Goal: Task Accomplishment & Management: Use online tool/utility

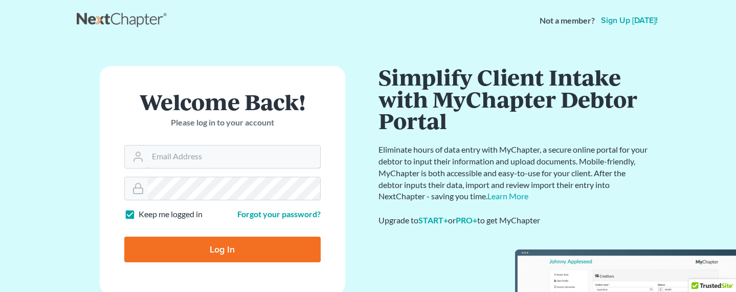
type input "[EMAIL_ADDRESS][DOMAIN_NAME]"
click at [226, 254] on input "Log In" at bounding box center [222, 249] width 196 height 26
type input "Thinking..."
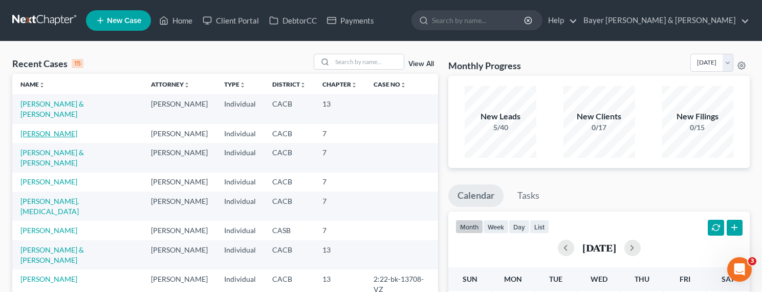
click at [43, 129] on link "[PERSON_NAME]" at bounding box center [48, 133] width 57 height 9
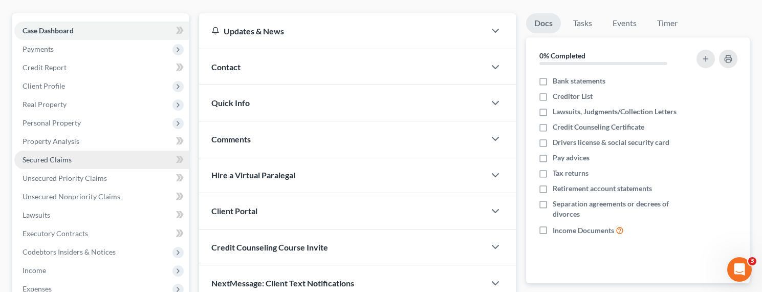
scroll to position [102, 0]
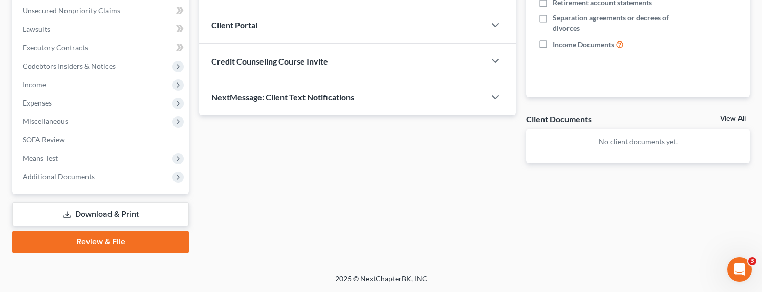
click at [125, 212] on link "Download & Print" at bounding box center [100, 214] width 176 height 24
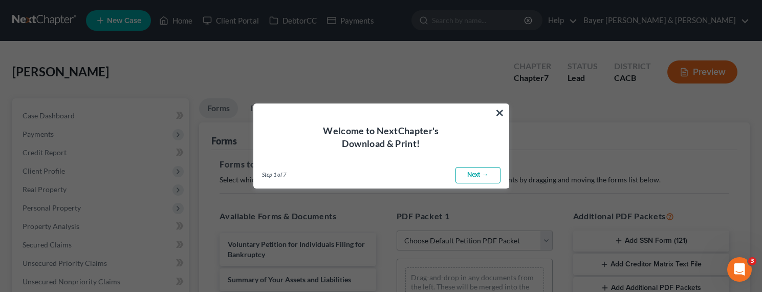
click at [499, 108] on button "×" at bounding box center [500, 112] width 10 height 16
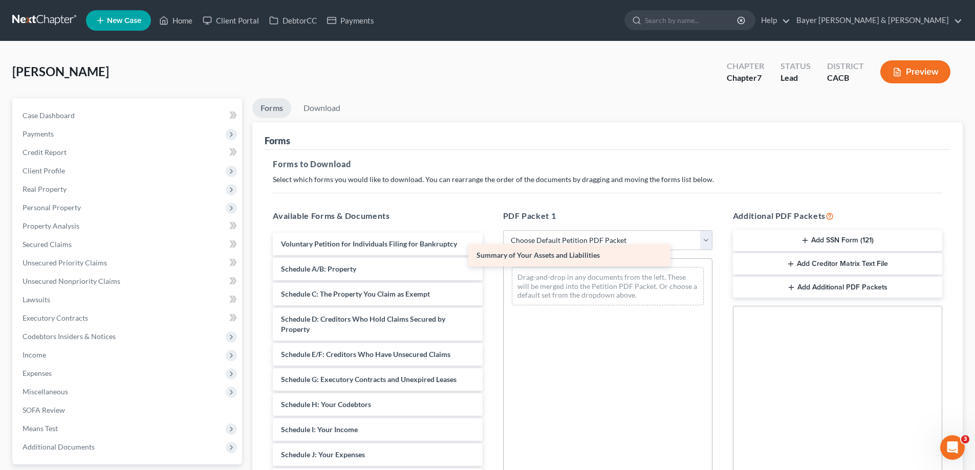
drag, startPoint x: 422, startPoint y: 275, endPoint x: 617, endPoint y: 261, distance: 195.9
click at [490, 261] on div "Summary of Your Assets and Liabilities Voluntary Petition for Individuals Filin…" at bounding box center [377, 478] width 226 height 490
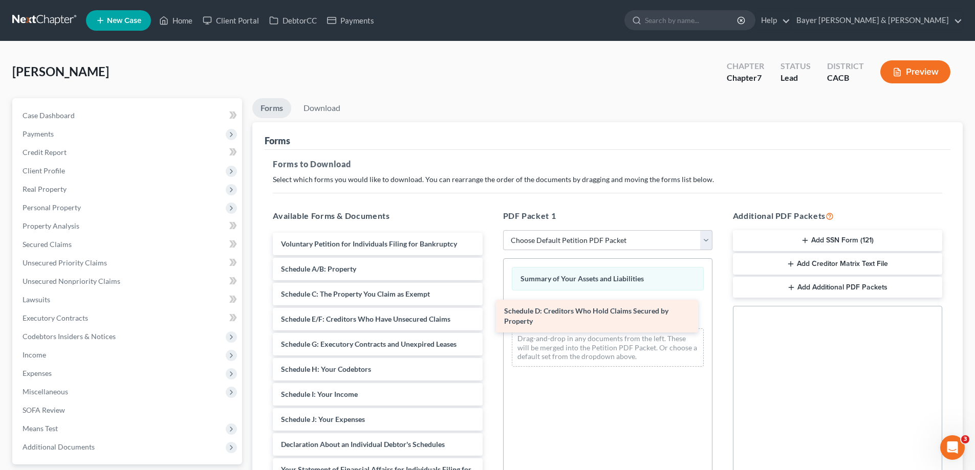
drag, startPoint x: 426, startPoint y: 328, endPoint x: 645, endPoint y: 320, distance: 219.1
click at [490, 291] on div "Schedule D: Creditors Who Hold Claims Secured by Property Voluntary Petition fo…" at bounding box center [377, 460] width 226 height 454
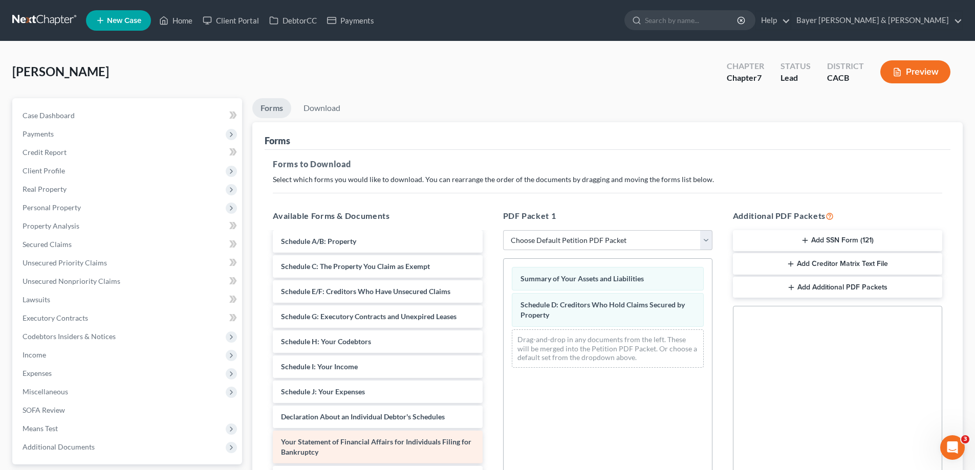
scroll to position [102, 0]
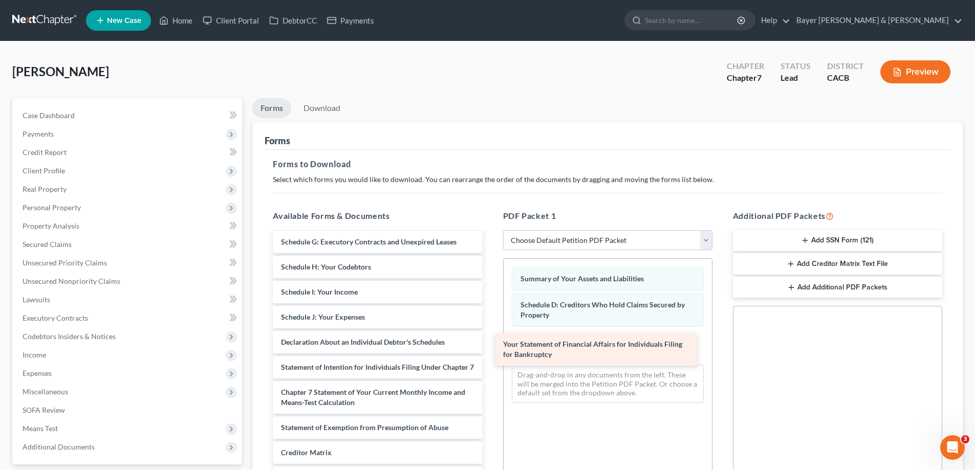
drag, startPoint x: 416, startPoint y: 370, endPoint x: 638, endPoint y: 347, distance: 223.2
click at [490, 291] on div "Your Statement of Financial Affairs for Individuals Filing for Bankruptcy Volun…" at bounding box center [377, 339] width 226 height 419
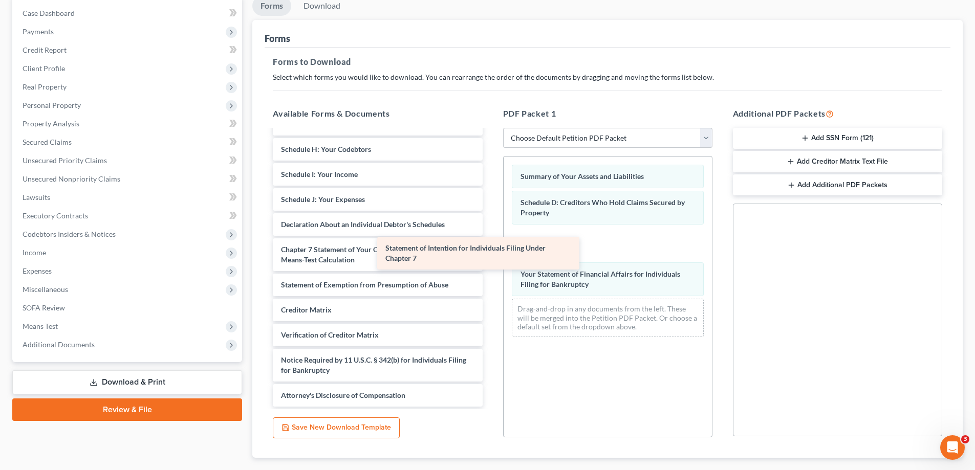
scroll to position [118, 0]
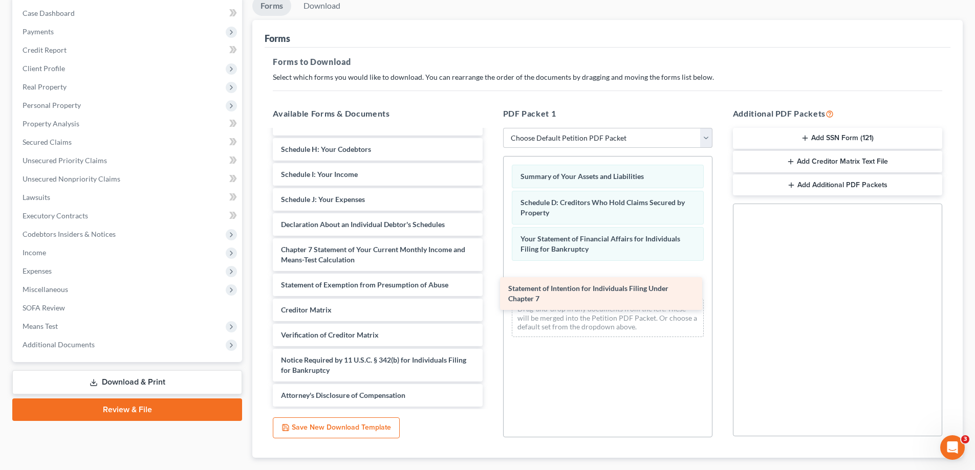
drag, startPoint x: 423, startPoint y: 220, endPoint x: 652, endPoint y: 291, distance: 239.8
click at [490, 291] on div "Statement of Intention for Individuals Filing Under Chapter 7 Voluntary Petitio…" at bounding box center [377, 210] width 226 height 394
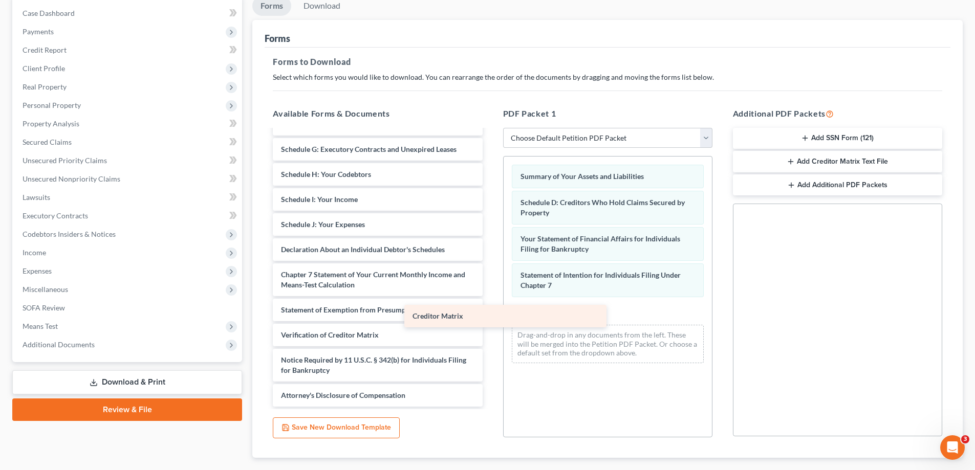
scroll to position [93, 0]
drag, startPoint x: 406, startPoint y: 311, endPoint x: 622, endPoint y: 315, distance: 215.9
click at [490, 291] on div "Creditor Matrix Voluntary Petition for Individuals Filing for Bankruptcy Schedu…" at bounding box center [377, 222] width 226 height 369
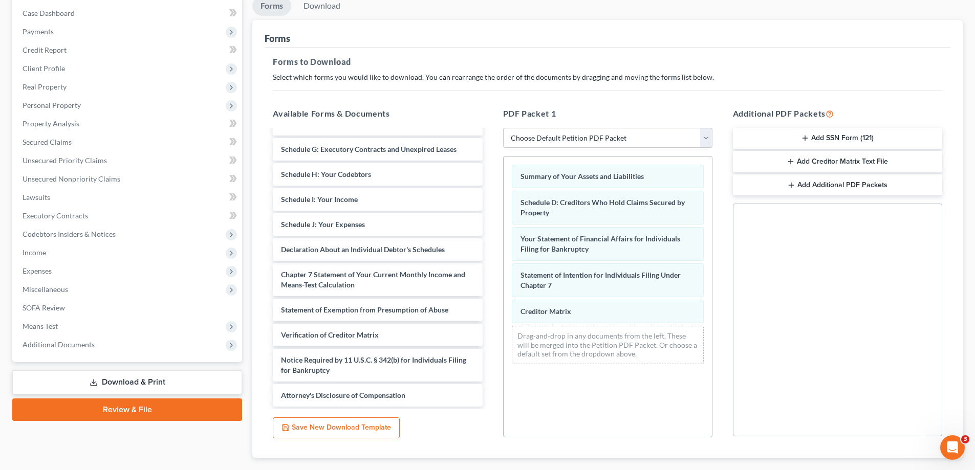
click at [743, 161] on button "Add Creditor Matrix Text File" at bounding box center [837, 161] width 209 height 21
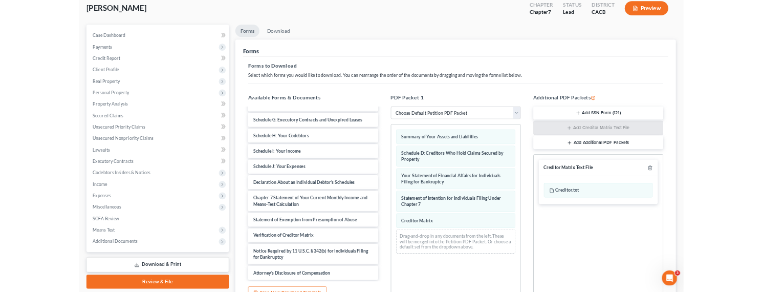
scroll to position [0, 0]
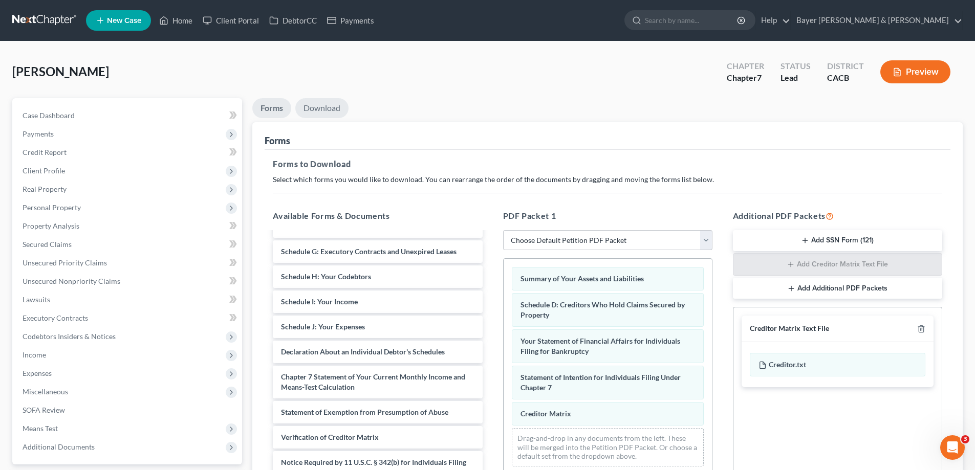
click at [336, 105] on link "Download" at bounding box center [321, 108] width 53 height 20
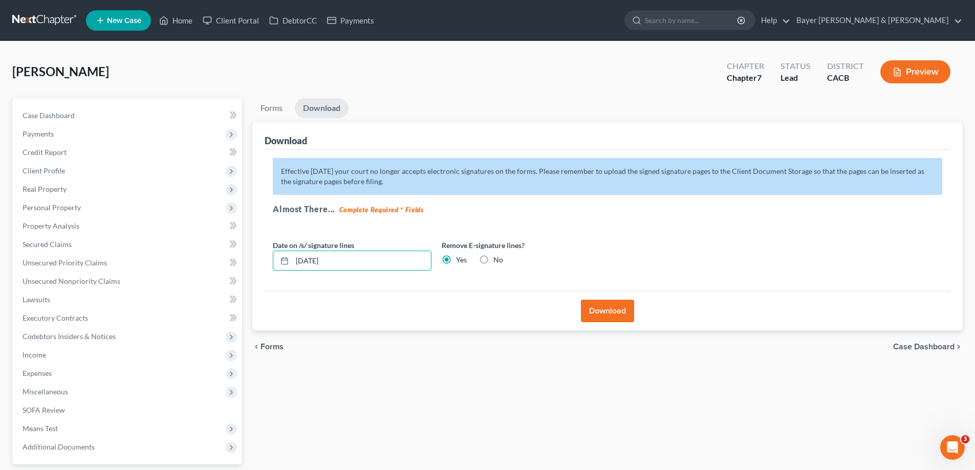
drag, startPoint x: 343, startPoint y: 259, endPoint x: 269, endPoint y: 261, distance: 74.2
click at [278, 259] on div "08/14/2025" at bounding box center [352, 261] width 159 height 20
click at [599, 291] on button "Download" at bounding box center [607, 311] width 53 height 23
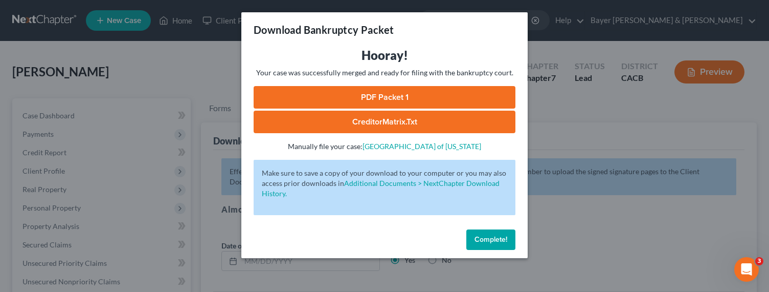
click at [405, 121] on link "CreditorMatrix.txt" at bounding box center [385, 122] width 262 height 23
click at [447, 98] on link "PDF Packet 1" at bounding box center [385, 97] width 262 height 23
click at [491, 240] on span "Complete!" at bounding box center [491, 239] width 33 height 9
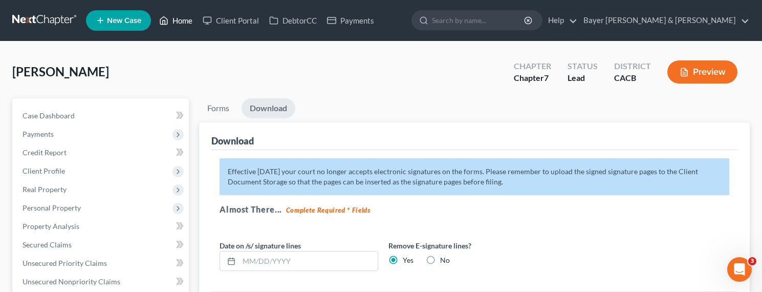
click at [180, 19] on link "Home" at bounding box center [175, 20] width 43 height 18
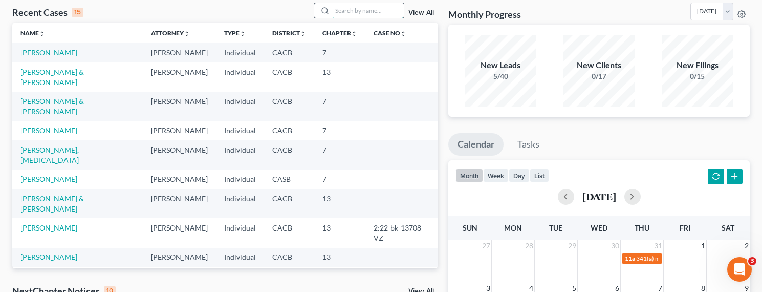
click at [378, 13] on input "search" at bounding box center [368, 10] width 72 height 15
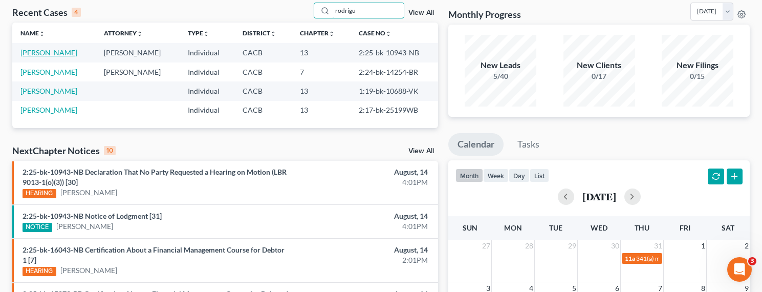
type input "rodrigu"
click at [62, 55] on link "Rodriguez, Alexandra" at bounding box center [48, 52] width 57 height 9
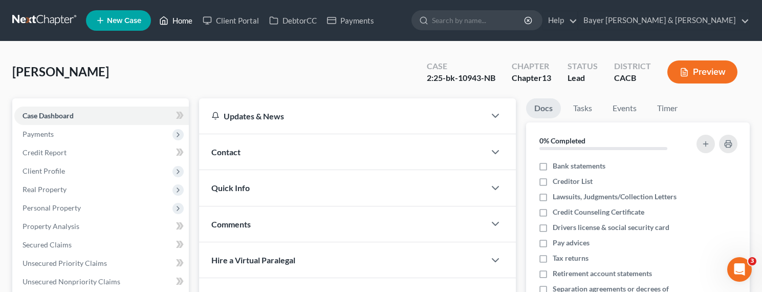
click at [187, 19] on link "Home" at bounding box center [175, 20] width 43 height 18
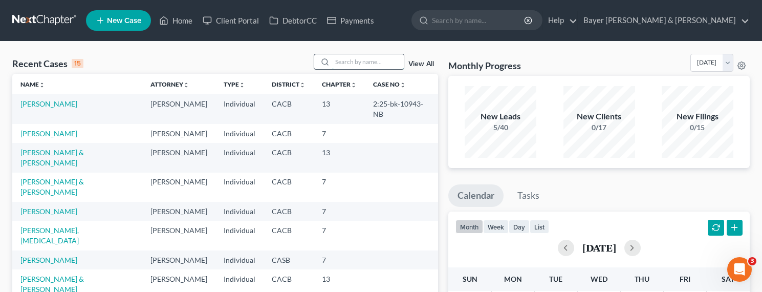
click at [384, 64] on input "search" at bounding box center [368, 61] width 72 height 15
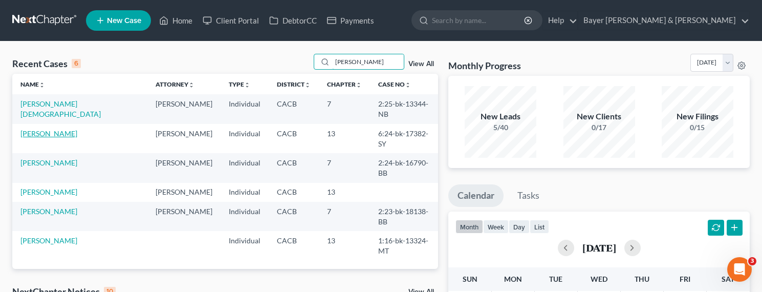
type input "smith"
click at [55, 129] on link "Smith, Jekita" at bounding box center [48, 133] width 57 height 9
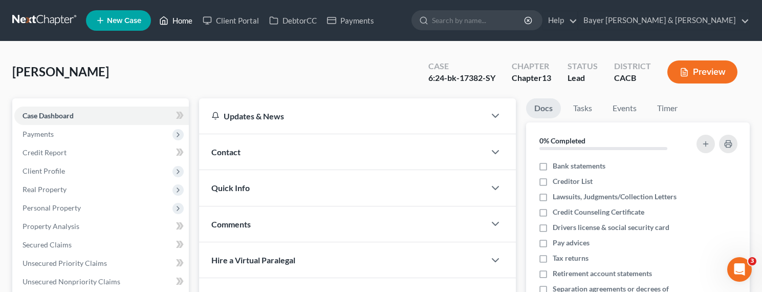
click at [187, 20] on link "Home" at bounding box center [175, 20] width 43 height 18
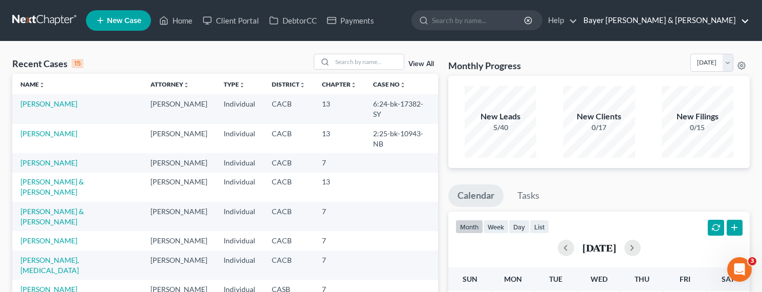
click at [703, 20] on link "Bayer Wishman & Leotta" at bounding box center [663, 20] width 171 height 18
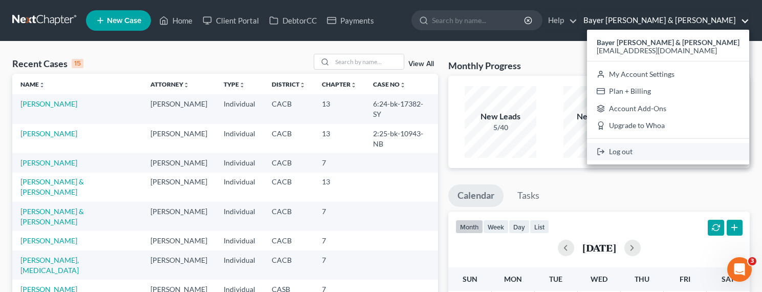
click at [691, 147] on link "Log out" at bounding box center [668, 151] width 162 height 17
